Goal: Task Accomplishment & Management: Manage account settings

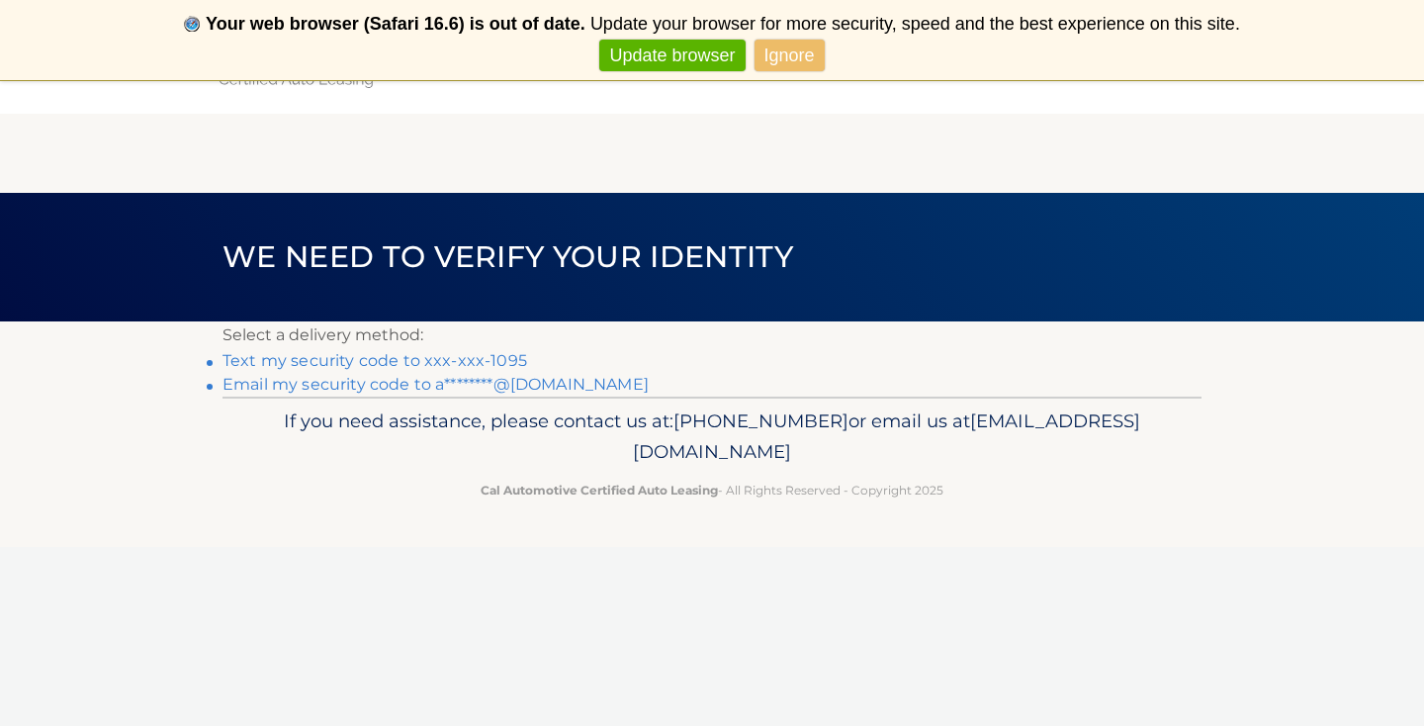
click at [416, 385] on link "Email my security code to a********@comcast.net" at bounding box center [435, 384] width 426 height 19
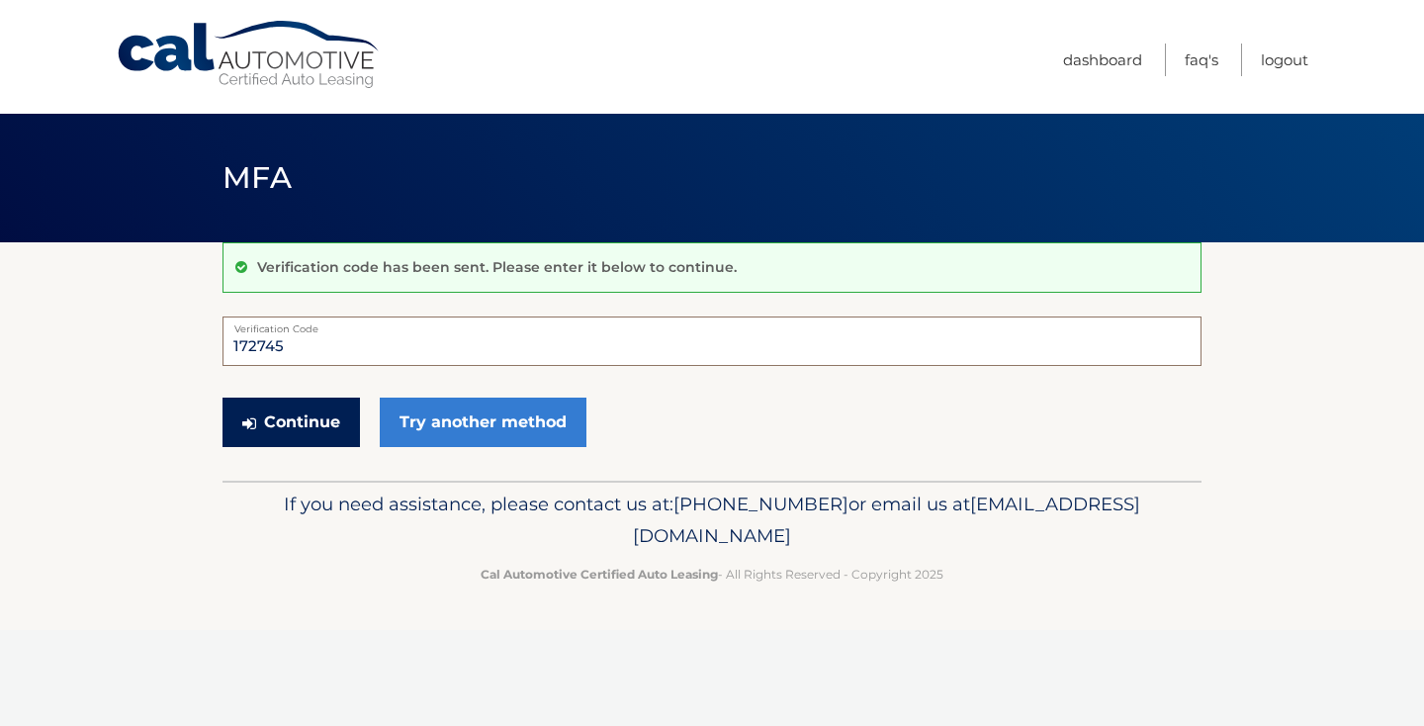
type input "172745"
click at [272, 412] on button "Continue" at bounding box center [290, 422] width 137 height 49
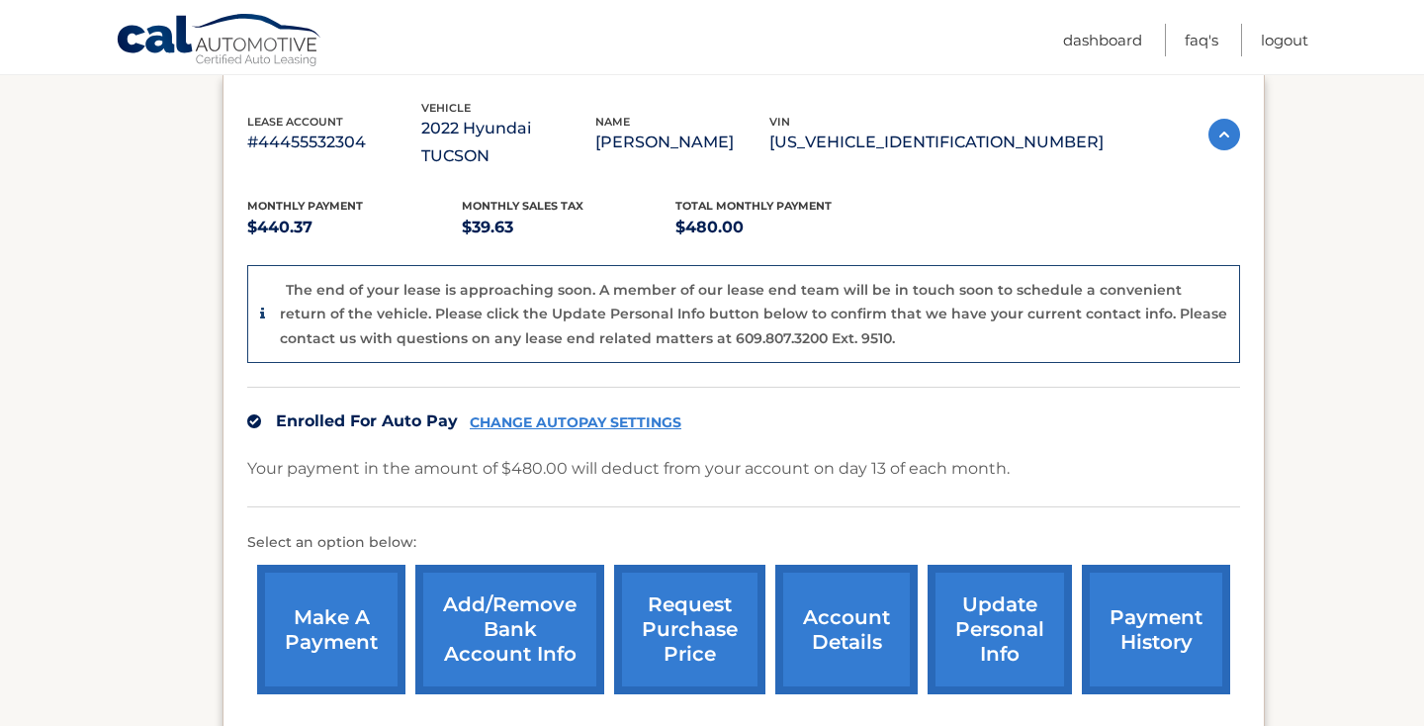
scroll to position [348, 0]
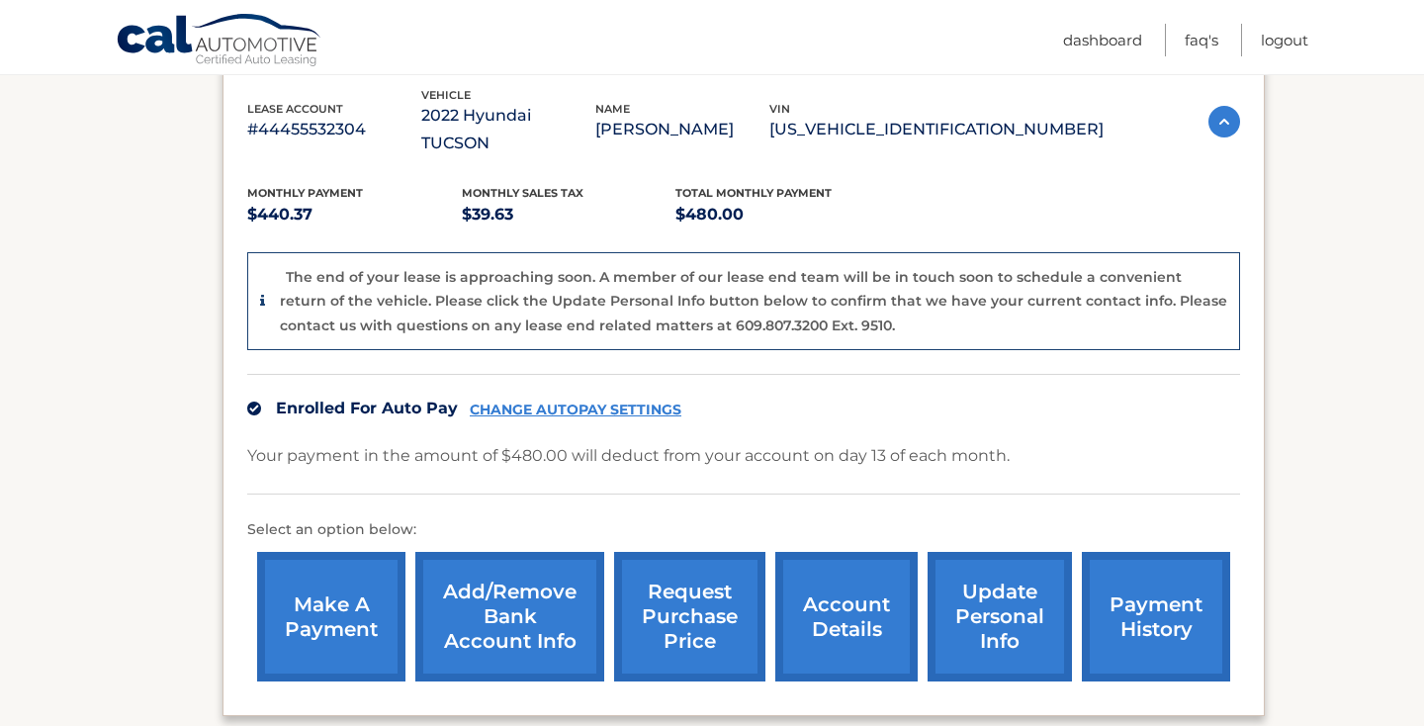
click at [822, 571] on link "account details" at bounding box center [846, 617] width 142 height 130
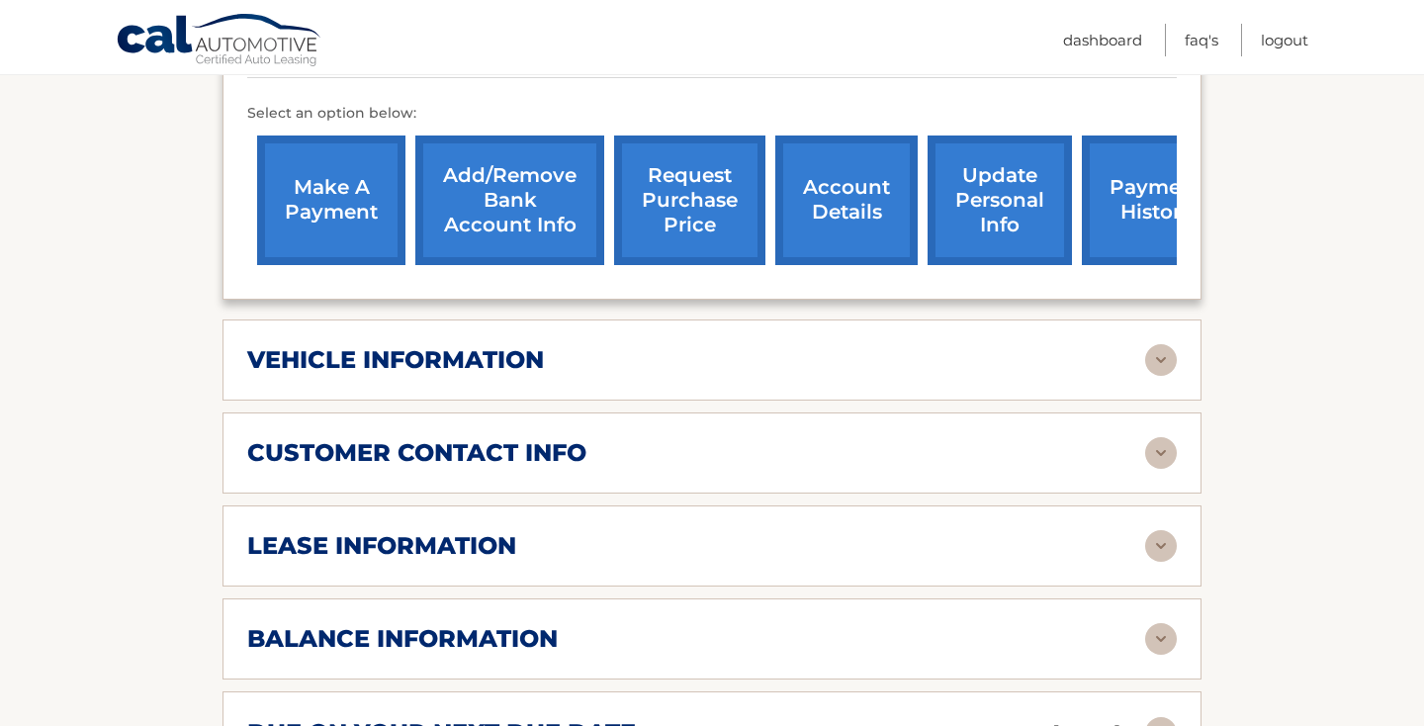
scroll to position [696, 0]
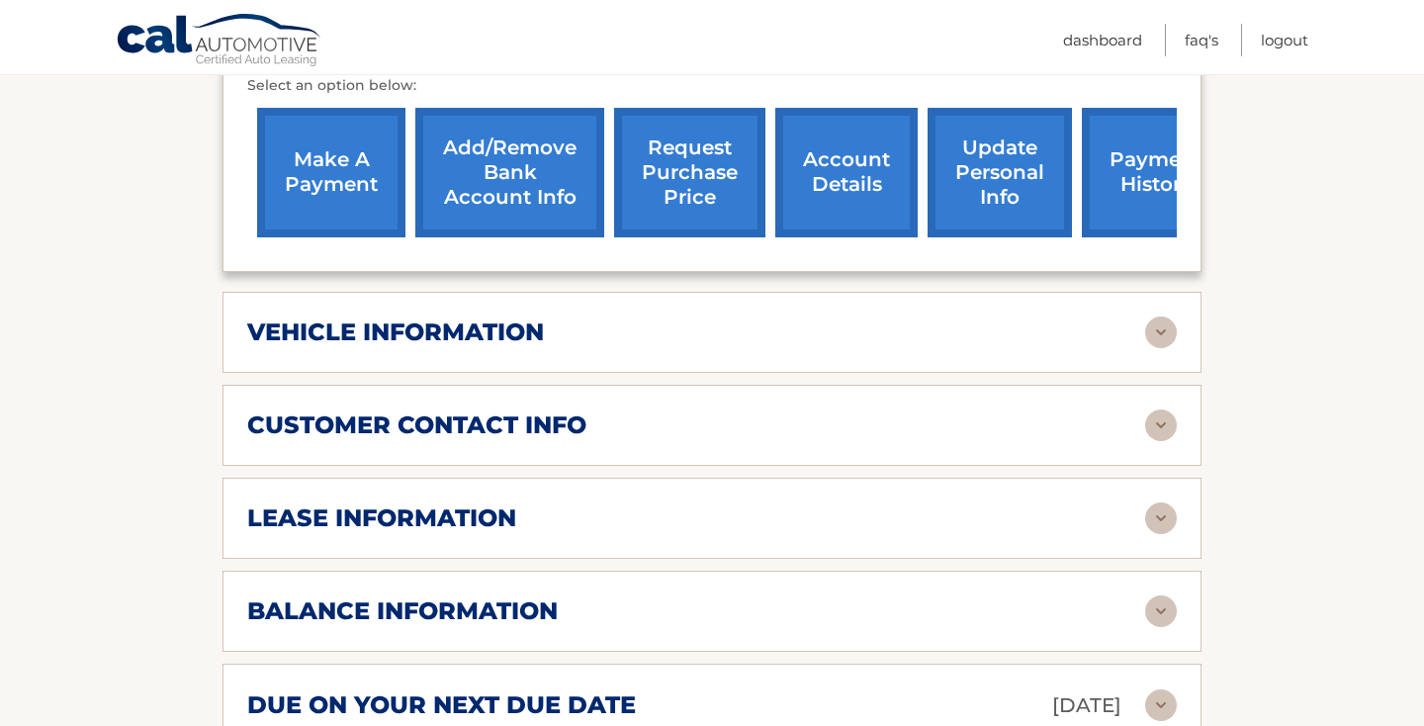
click at [1157, 316] on img at bounding box center [1161, 332] width 32 height 32
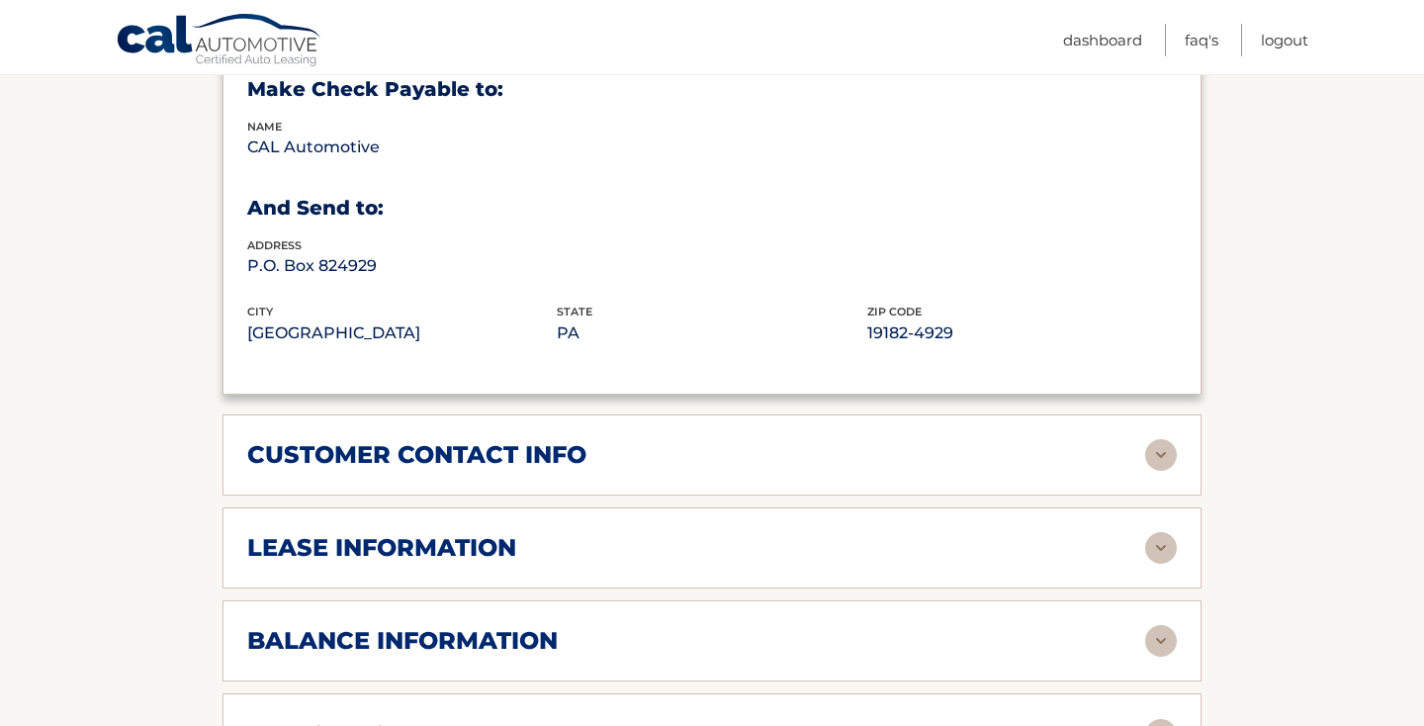
scroll to position [1152, 0]
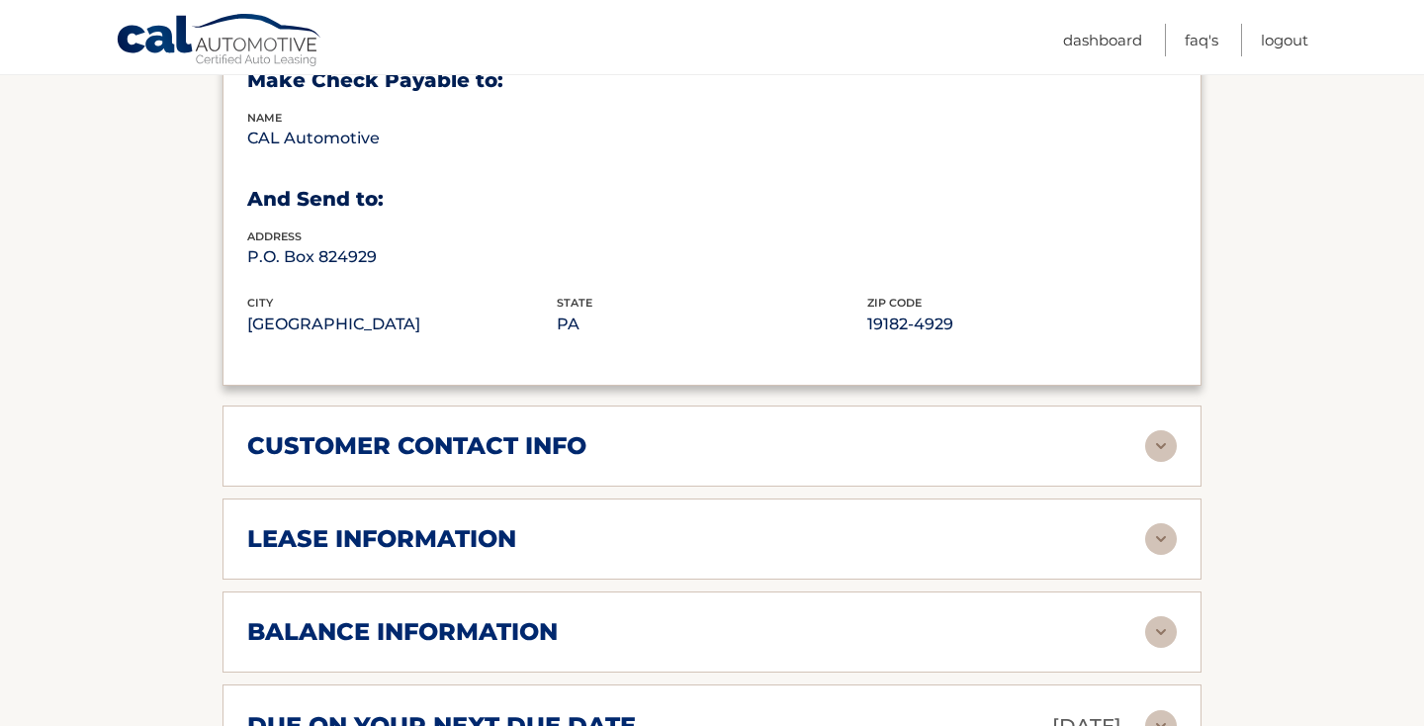
click at [1157, 430] on img at bounding box center [1161, 446] width 32 height 32
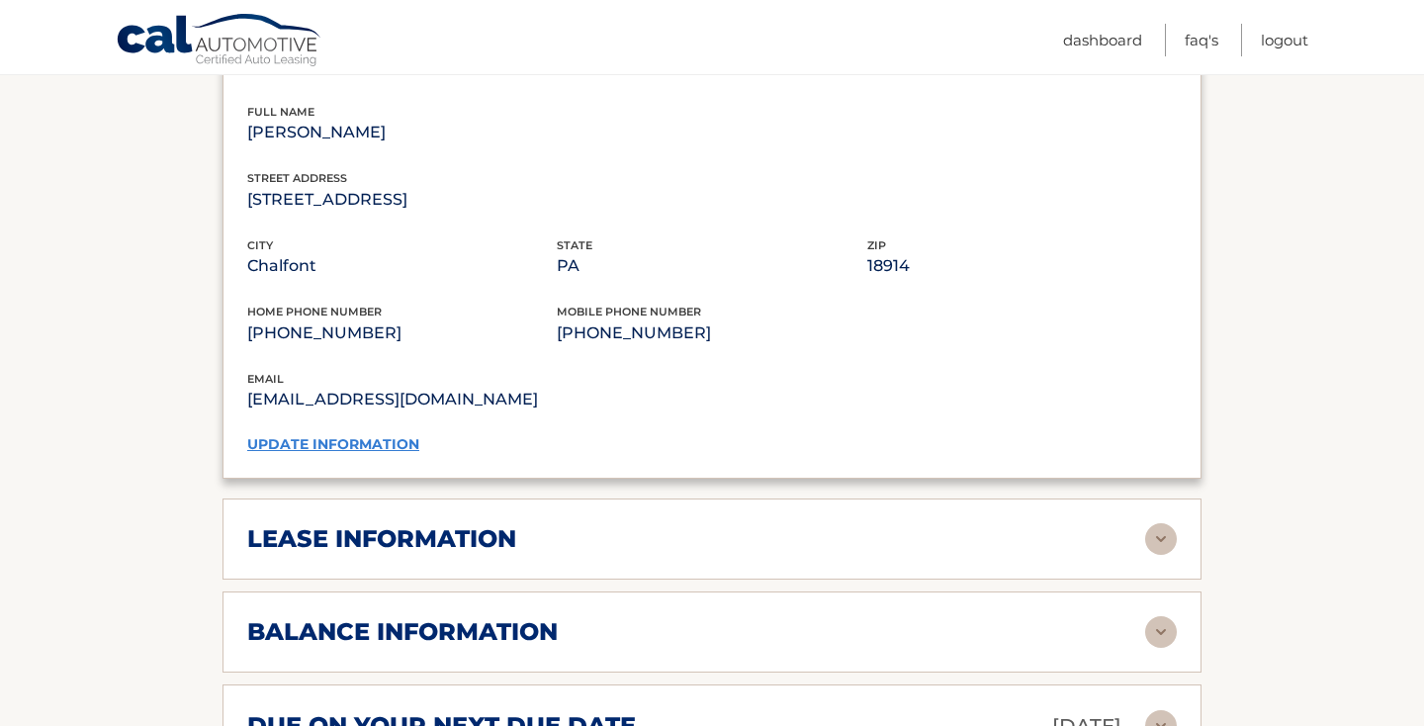
scroll to position [1544, 0]
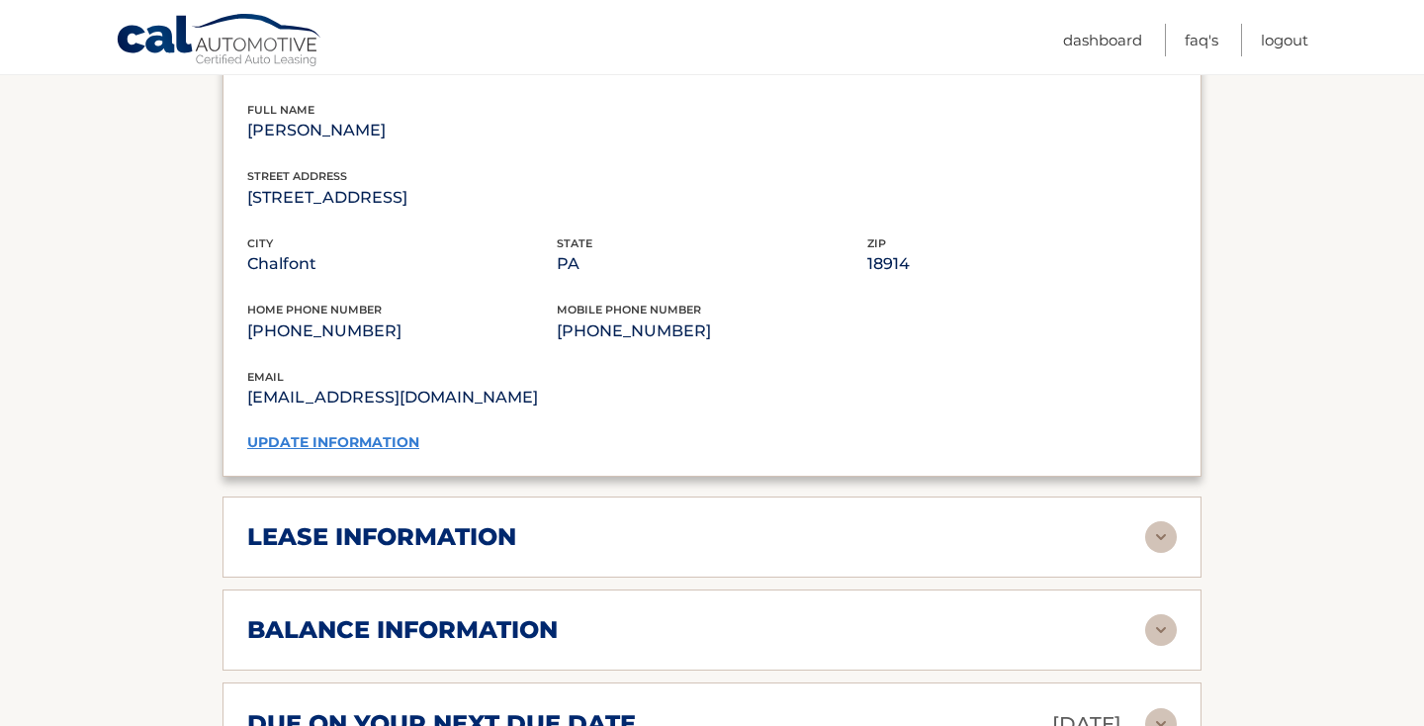
click at [1153, 521] on img at bounding box center [1161, 537] width 32 height 32
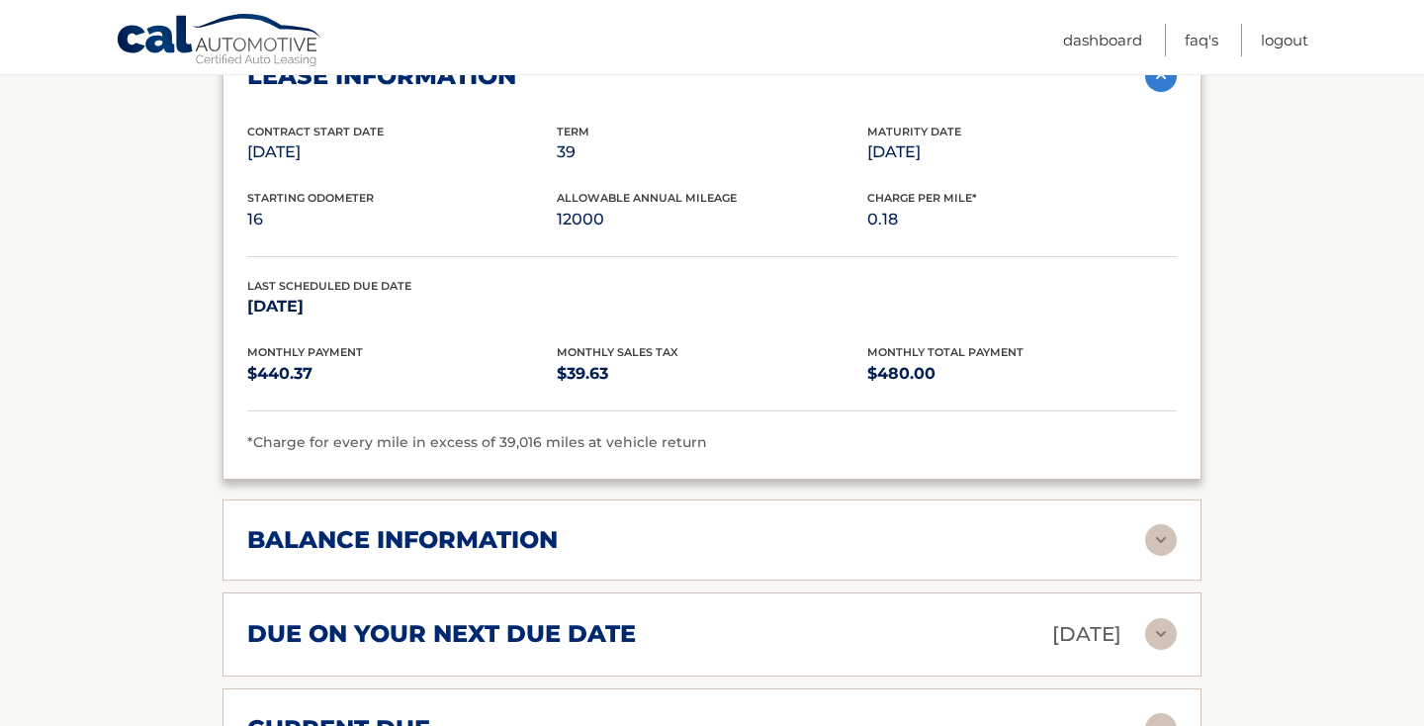
scroll to position [2007, 0]
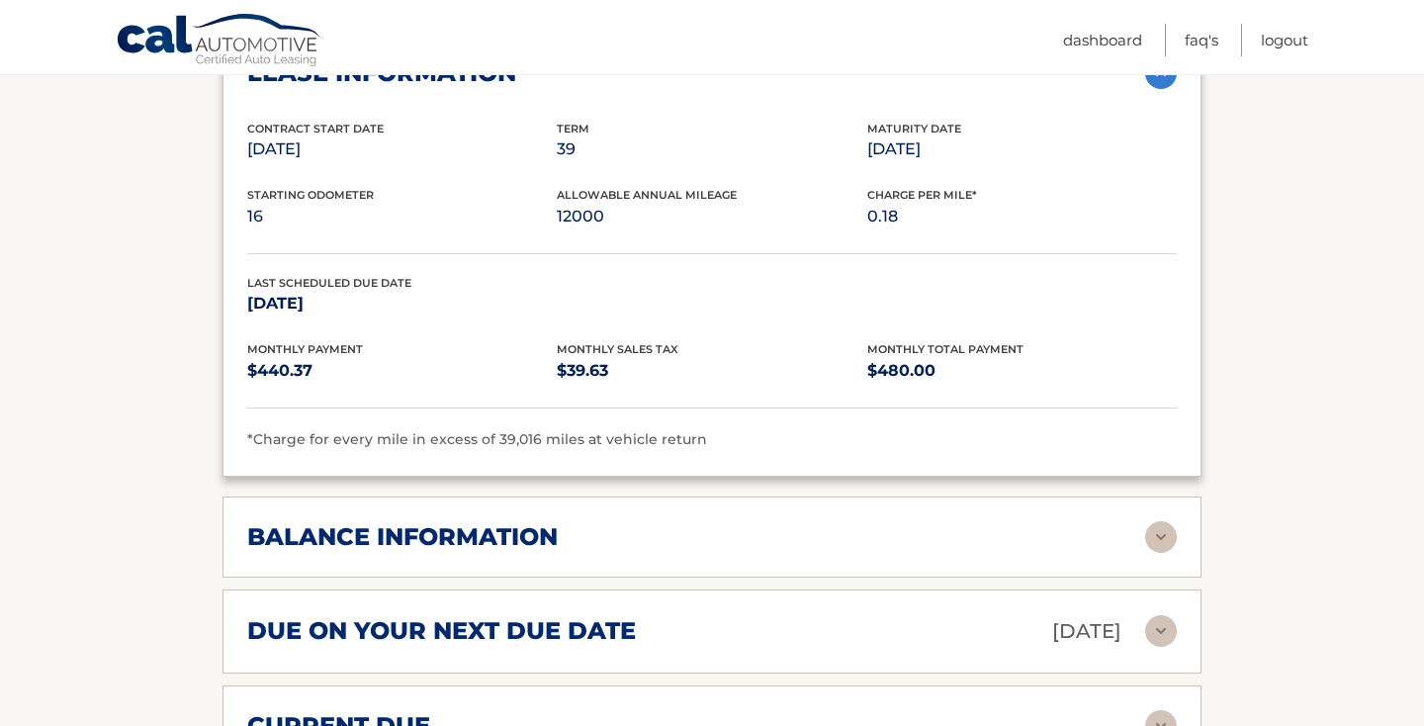
click at [1157, 521] on img at bounding box center [1161, 537] width 32 height 32
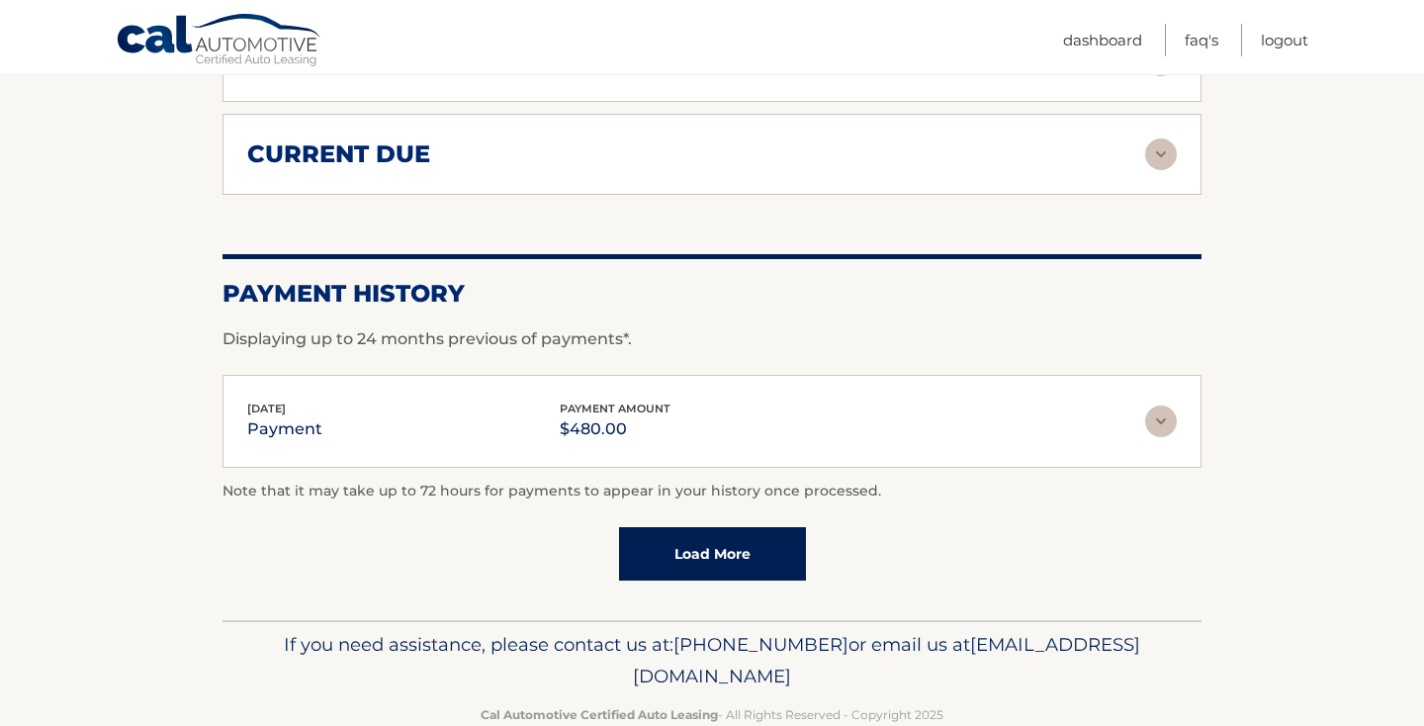
scroll to position [2816, 0]
click at [1207, 40] on link "FAQ's" at bounding box center [1202, 40] width 34 height 33
